Goal: Communication & Community: Answer question/provide support

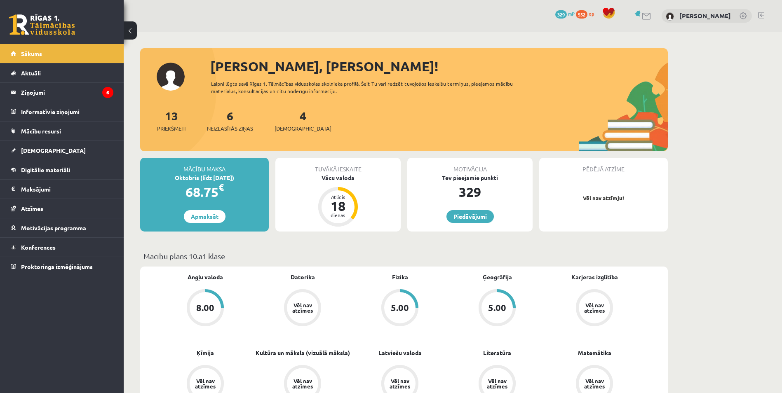
scroll to position [453, 0]
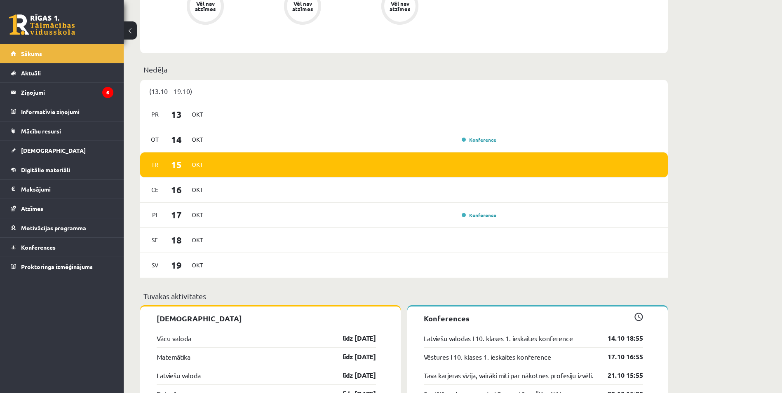
click at [47, 20] on link at bounding box center [42, 24] width 66 height 21
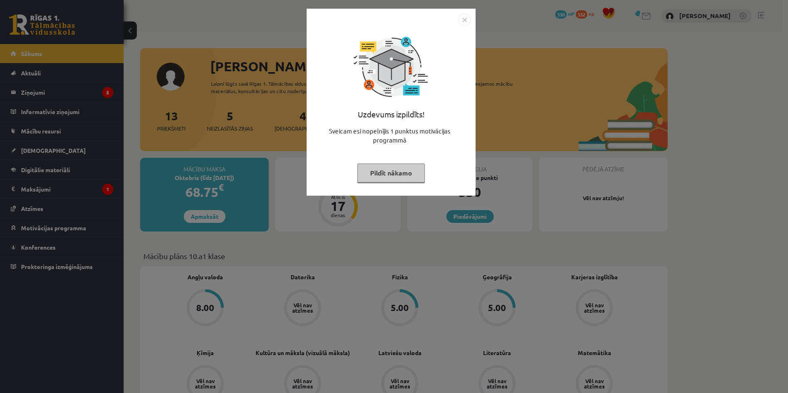
click at [463, 21] on img "Close" at bounding box center [464, 20] width 12 height 12
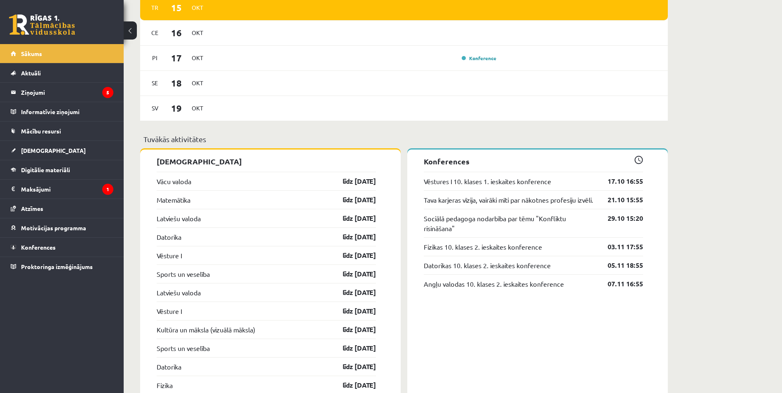
scroll to position [618, 0]
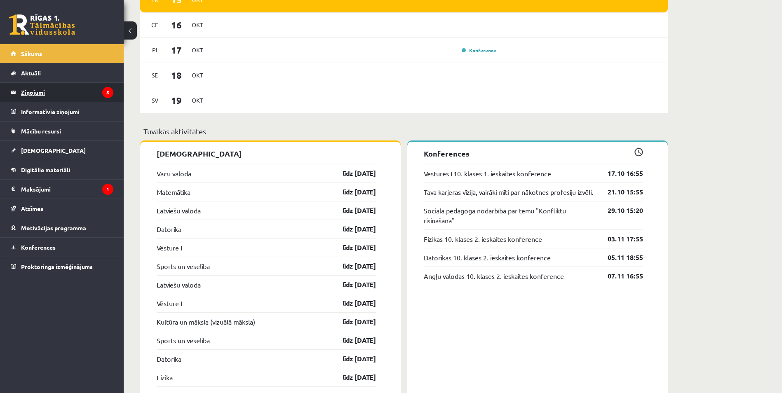
click at [63, 92] on legend "Ziņojumi 5" at bounding box center [67, 92] width 92 height 19
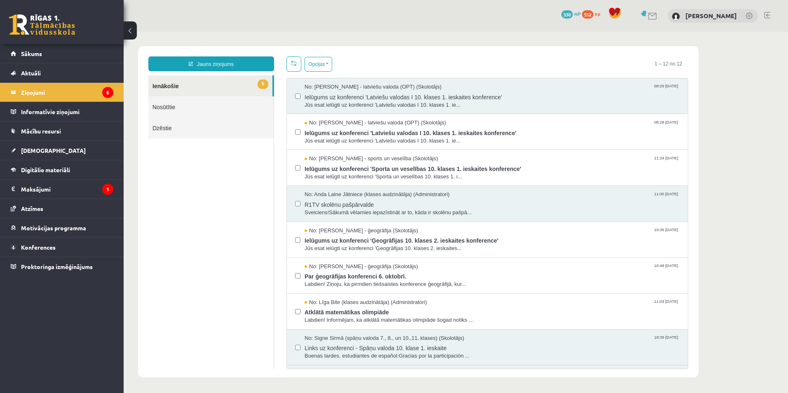
click at [47, 26] on link at bounding box center [42, 24] width 66 height 21
